Goal: Task Accomplishment & Management: Use online tool/utility

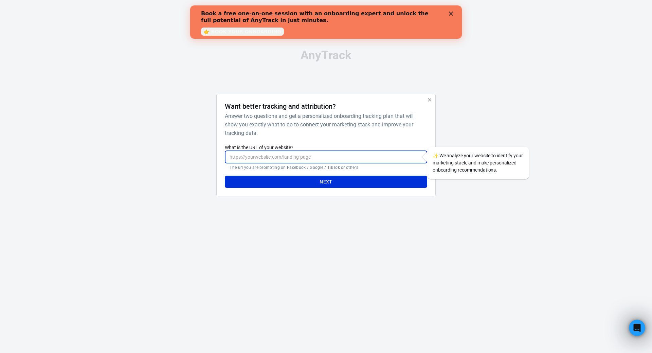
click at [281, 159] on input "What is the URL of your website?" at bounding box center [326, 157] width 202 height 13
click at [299, 153] on input "What is the URL of your website?" at bounding box center [326, 157] width 202 height 13
paste input "[URL][DOMAIN_NAME]"
type input "[URL][DOMAIN_NAME]"
click at [312, 176] on button "Next" at bounding box center [326, 182] width 202 height 13
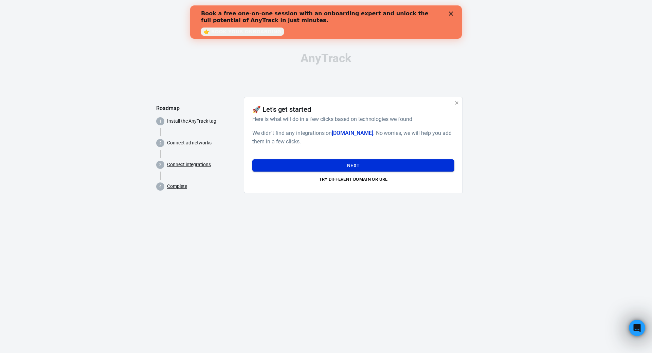
click at [314, 168] on button "Next" at bounding box center [353, 165] width 202 height 13
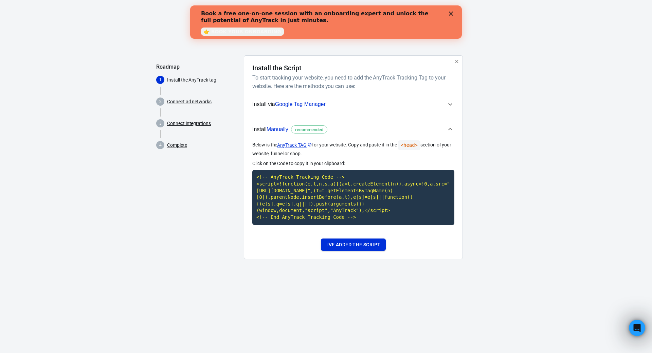
click at [353, 249] on button "I've added the script" at bounding box center [353, 244] width 65 height 13
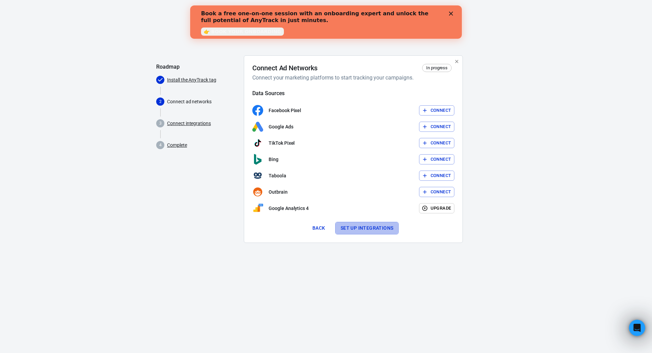
click at [349, 227] on button "Set up integrations" at bounding box center [367, 228] width 64 height 13
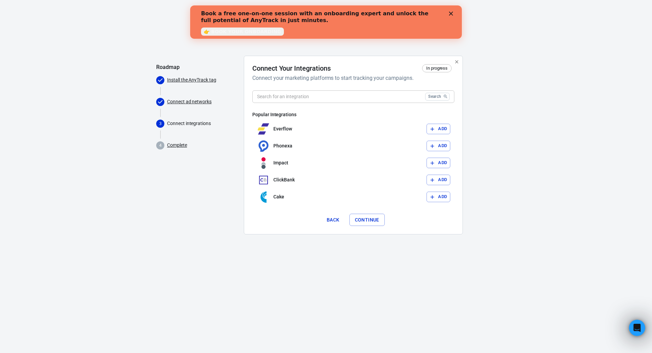
click at [363, 218] on button "Continue" at bounding box center [366, 220] width 35 height 13
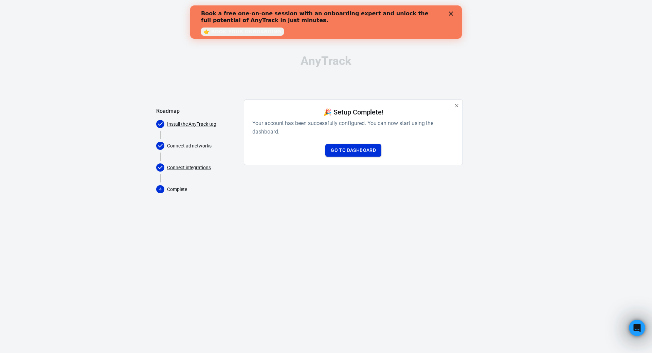
click at [358, 153] on link "Go to Dashboard" at bounding box center [353, 150] width 56 height 13
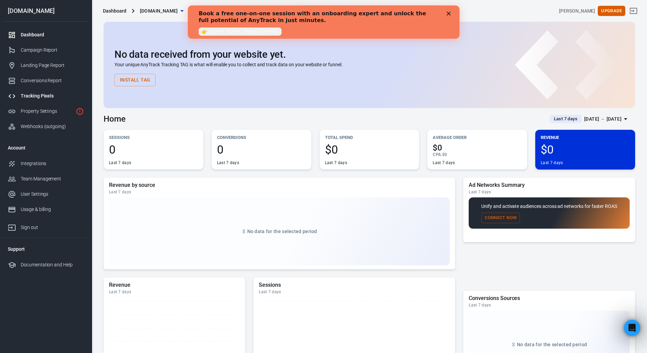
click at [58, 91] on link "Tracking Pixels" at bounding box center [45, 95] width 87 height 15
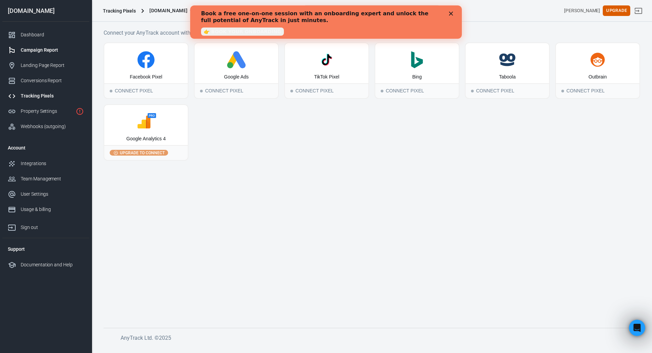
click at [34, 53] on div "Campaign Report" at bounding box center [52, 50] width 63 height 7
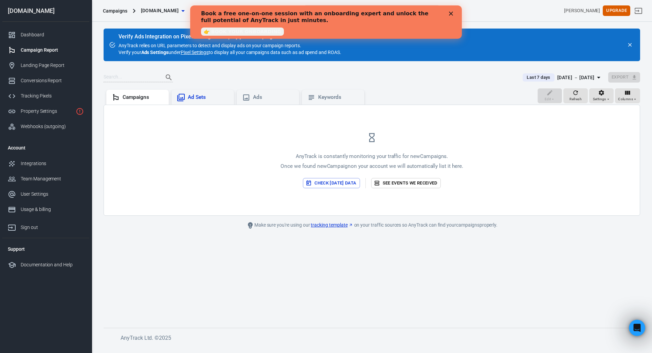
click at [212, 97] on div "Ad Sets" at bounding box center [208, 97] width 41 height 7
click at [255, 96] on div "Ads" at bounding box center [273, 97] width 41 height 7
click at [34, 35] on div "Dashboard" at bounding box center [52, 34] width 63 height 7
